Goal: Use online tool/utility: Utilize a website feature to perform a specific function

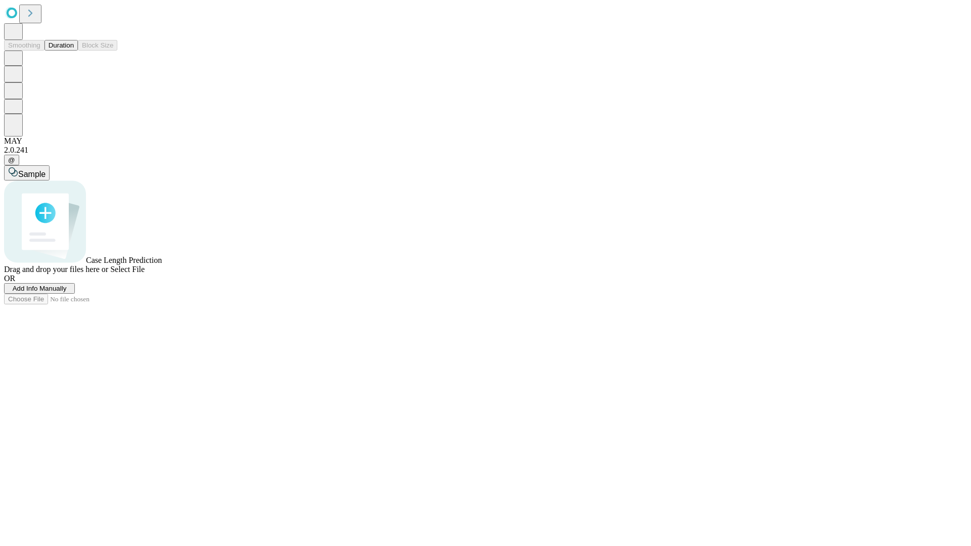
click at [67, 292] on span "Add Info Manually" at bounding box center [40, 289] width 54 height 8
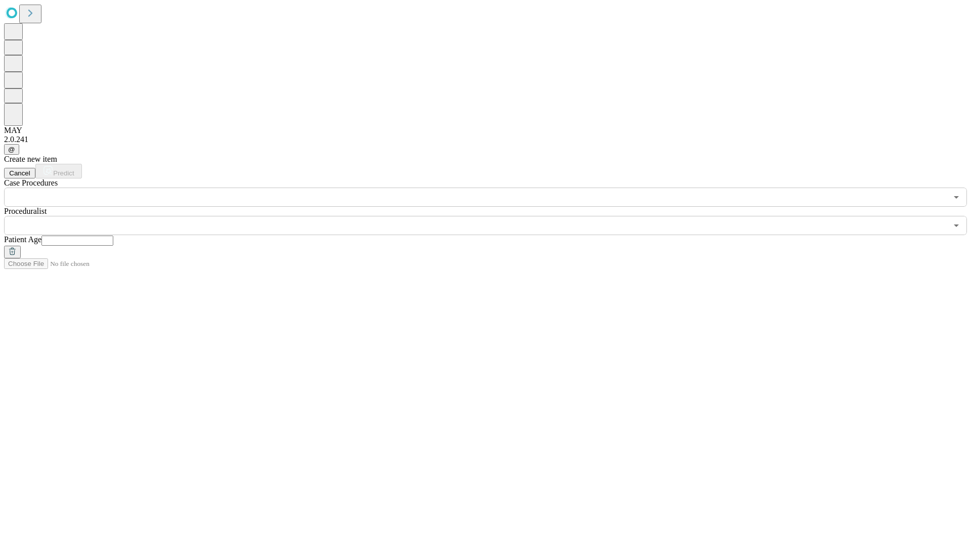
click at [113, 236] on input "text" at bounding box center [77, 241] width 72 height 10
type input "**"
click at [493, 216] on input "text" at bounding box center [475, 225] width 943 height 19
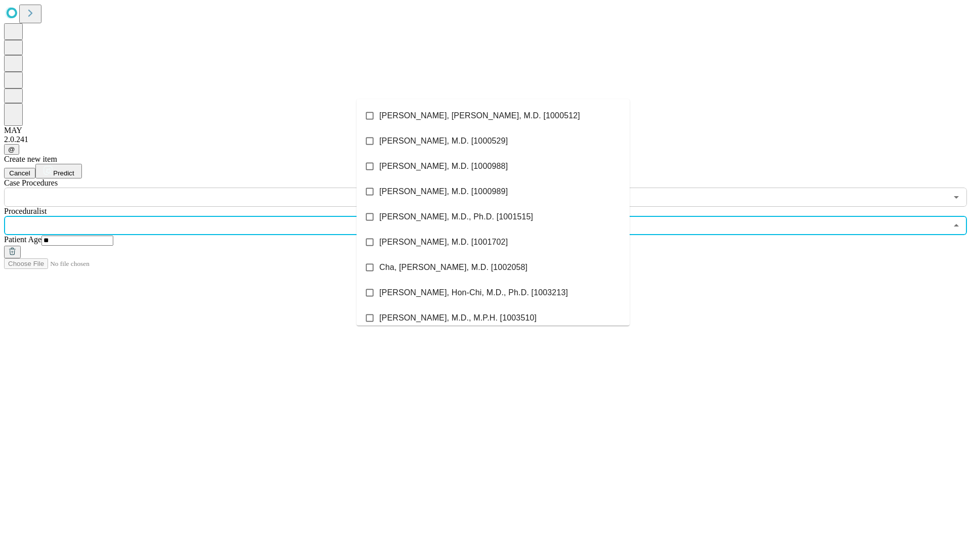
click at [493, 116] on li "[PERSON_NAME], [PERSON_NAME], M.D. [1000512]" at bounding box center [493, 115] width 273 height 25
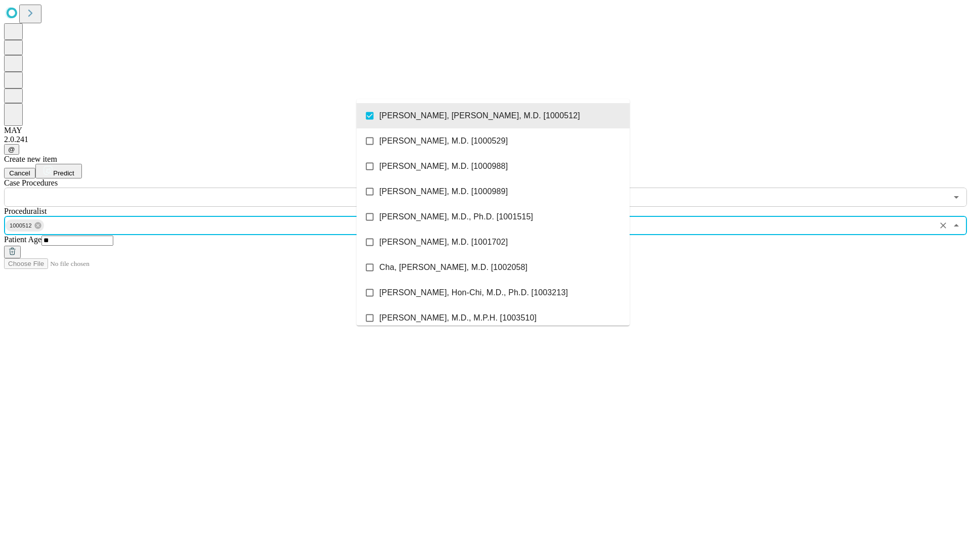
click at [212, 188] on input "text" at bounding box center [475, 197] width 943 height 19
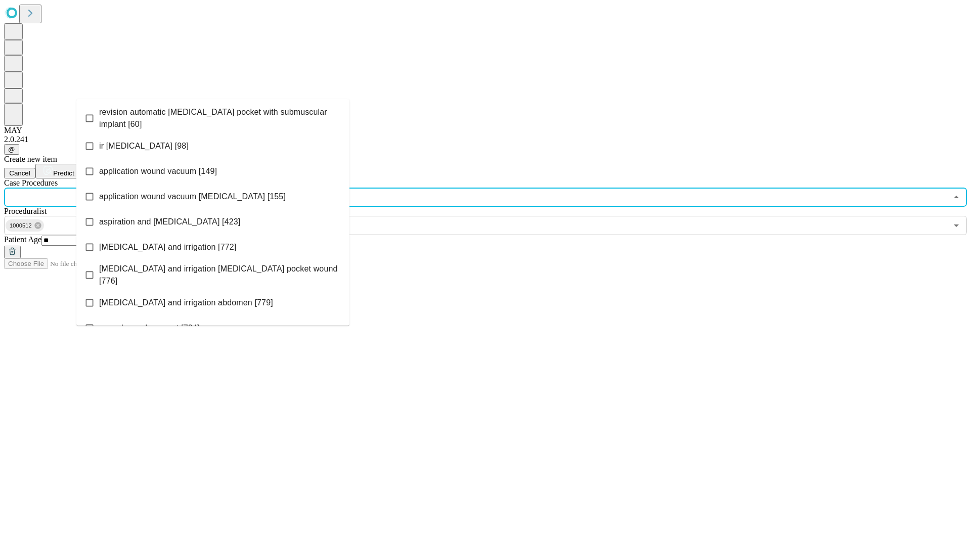
click at [213, 116] on span "revision automatic [MEDICAL_DATA] pocket with submuscular implant [60]" at bounding box center [220, 118] width 242 height 24
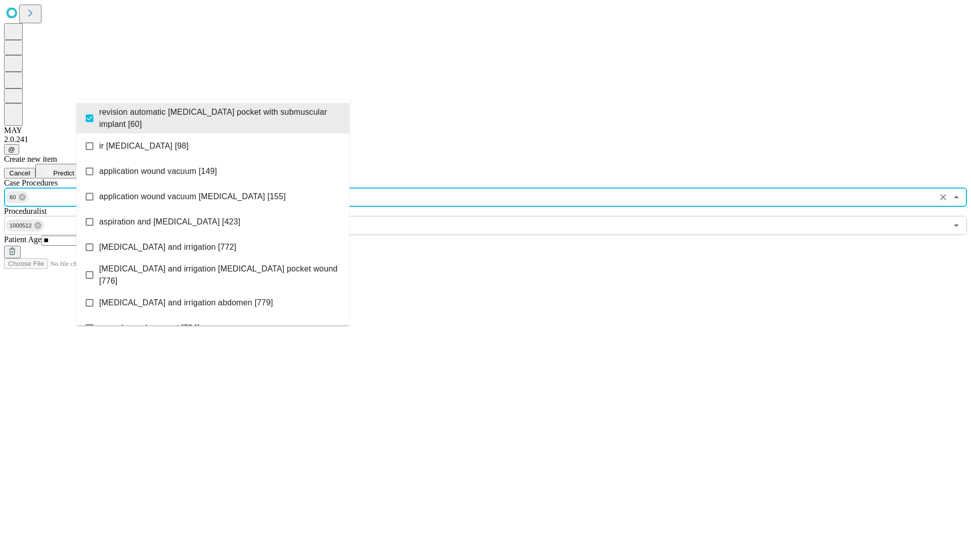
click at [74, 169] on span "Predict" at bounding box center [63, 173] width 21 height 8
